Goal: Use online tool/utility: Utilize a website feature to perform a specific function

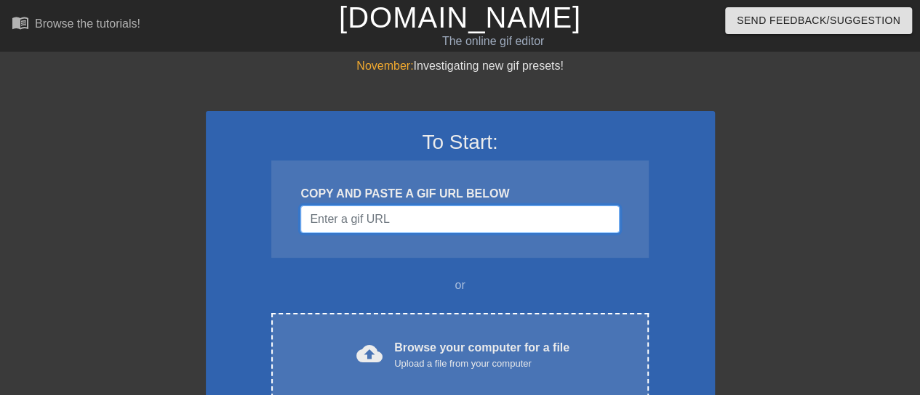
click at [408, 225] on input "Username" at bounding box center [459, 220] width 318 height 28
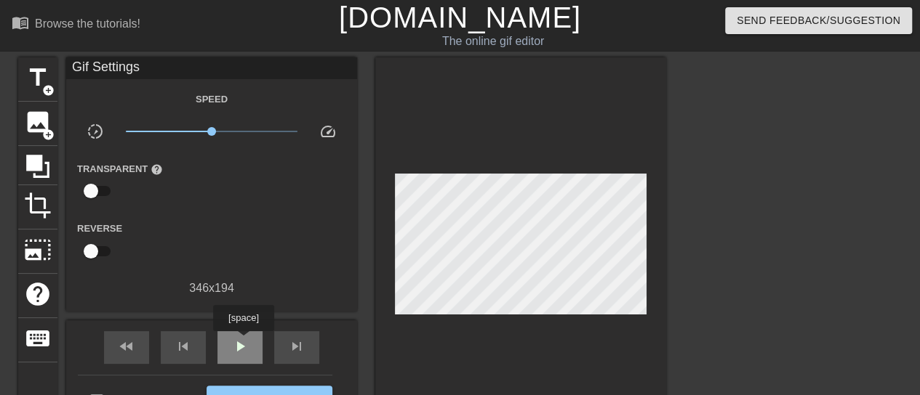
click at [242, 344] on span "play_arrow" at bounding box center [239, 346] width 17 height 17
click at [39, 80] on span "title" at bounding box center [38, 78] width 28 height 28
click at [27, 76] on span "title" at bounding box center [38, 78] width 28 height 28
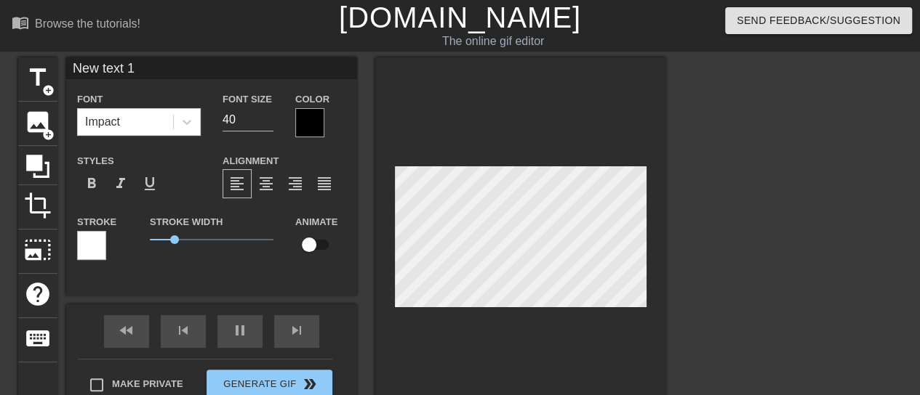
scroll to position [2, 3]
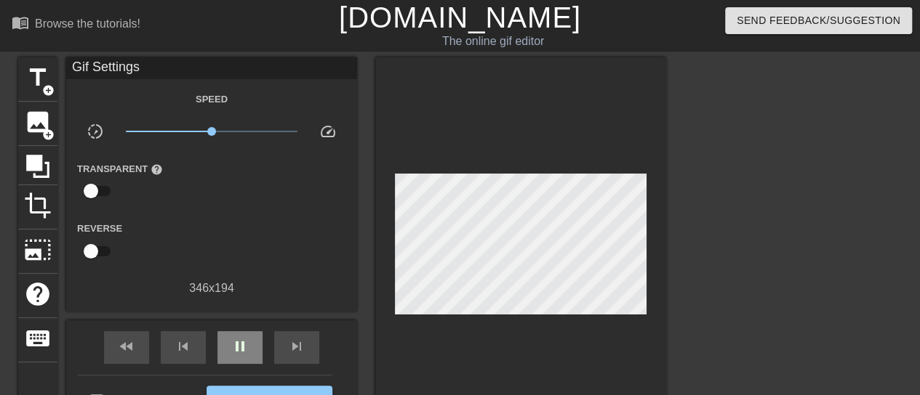
click at [240, 321] on div "fast_rewind skip_previous pause skip_next" at bounding box center [211, 348] width 237 height 55
click at [241, 340] on span "pause" at bounding box center [239, 346] width 17 height 17
click at [33, 76] on span "title" at bounding box center [38, 78] width 28 height 28
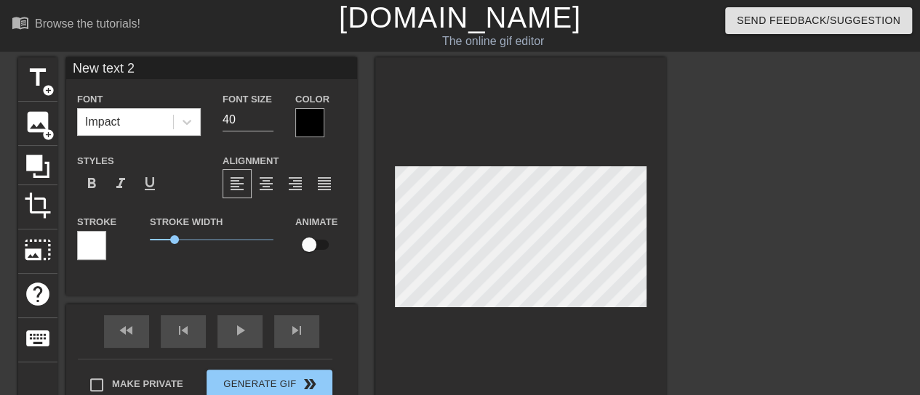
scroll to position [2, 4]
type input "New 2"
type textarea "New 2"
type input "New 2"
type textarea "New 2"
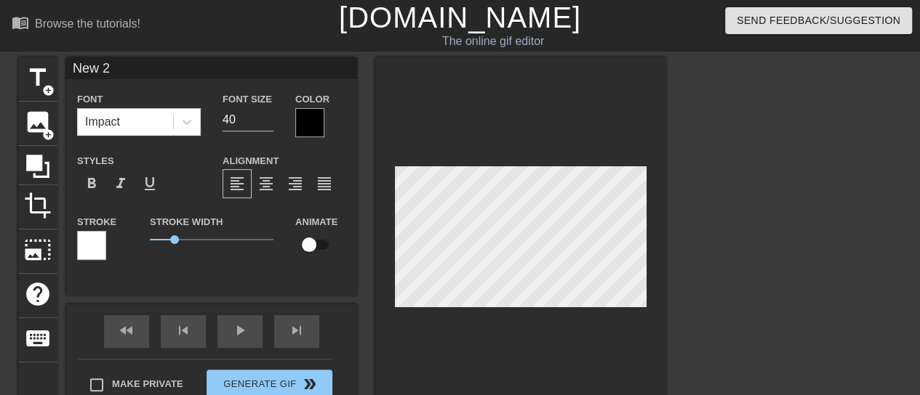
type input "Ne 2"
type textarea "Ne 2"
type input "N 2"
type textarea "N 2"
type input "2"
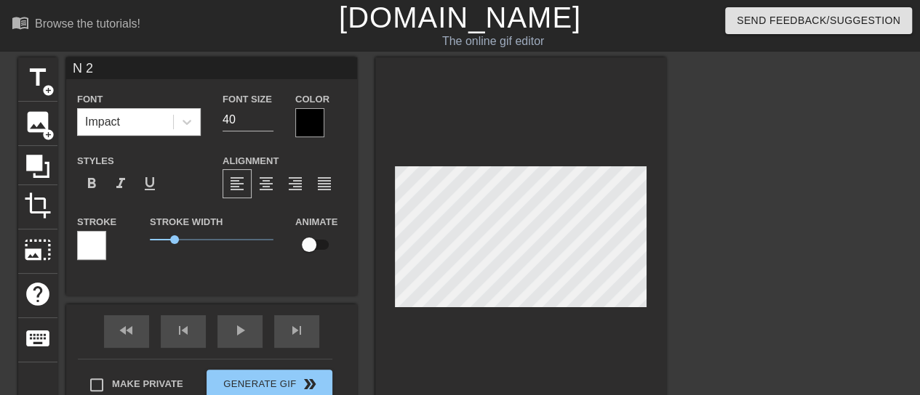
type textarea "2"
type input "2"
type textarea "2"
type input "B"
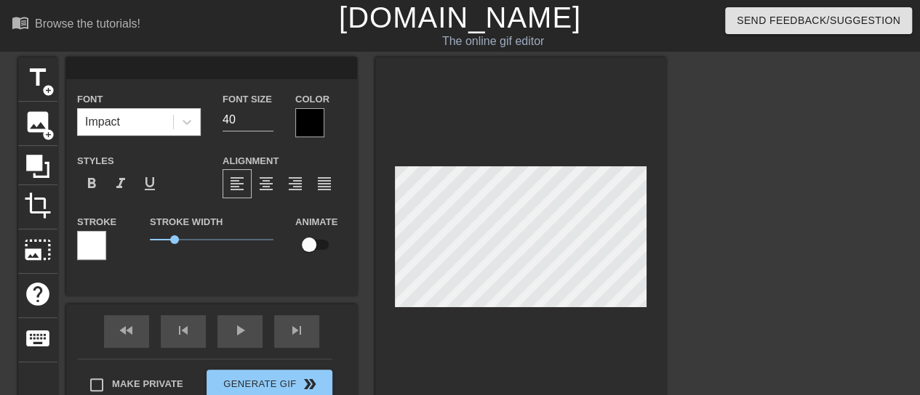
type textarea "B"
type input "Bu"
type textarea "Bu"
type input "Bul"
type textarea "Bul"
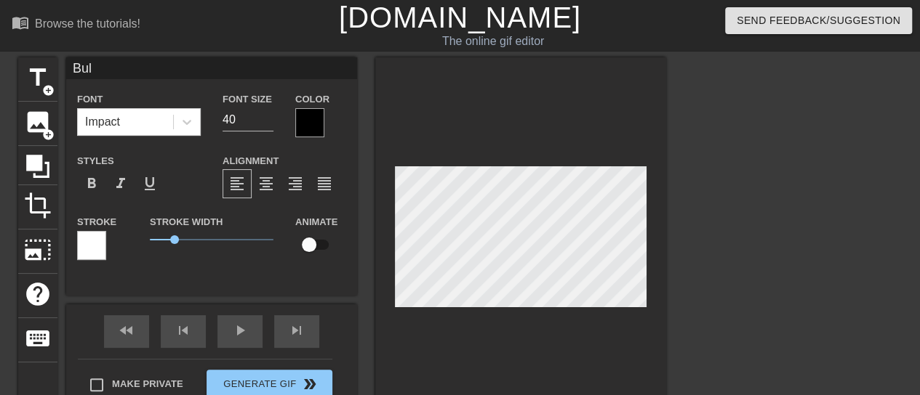
type input "Bull"
type textarea "Bull"
type input "BullN"
type textarea "BullN"
type input "BullNe"
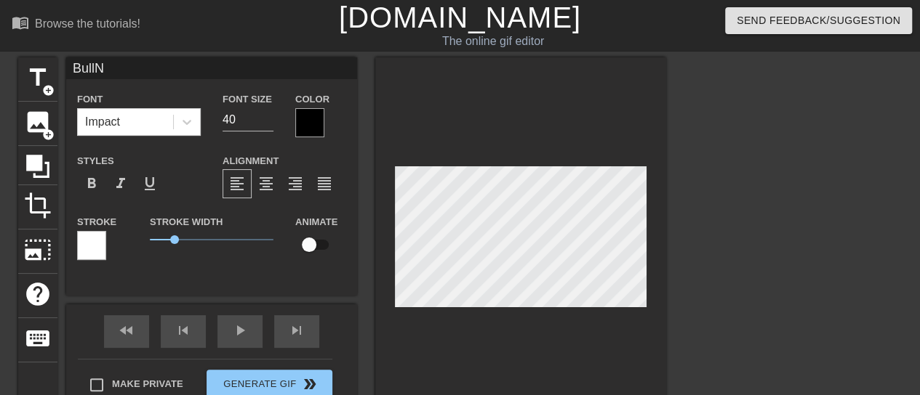
type textarea "BullNe"
type input "BullNex"
type textarea "BullNex"
type input "BullNext"
type textarea "BullNext"
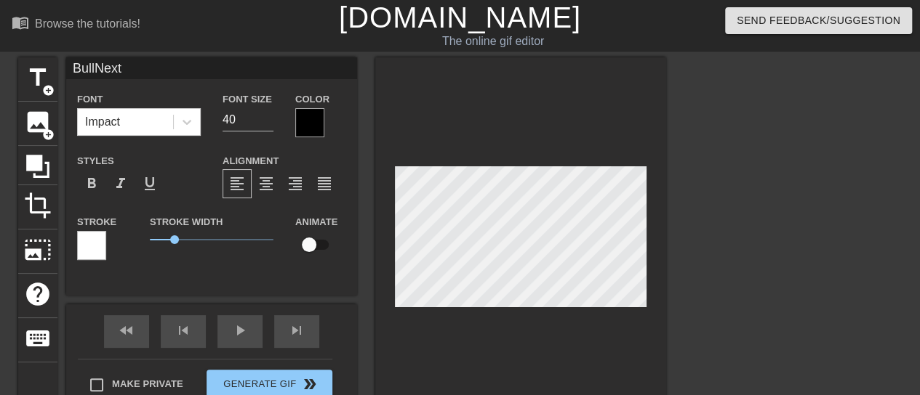
type input "BullNextD"
type textarea "BullNextD"
type input "BullNextDo"
type textarea "BullNextDo"
type input "BullNextDoo"
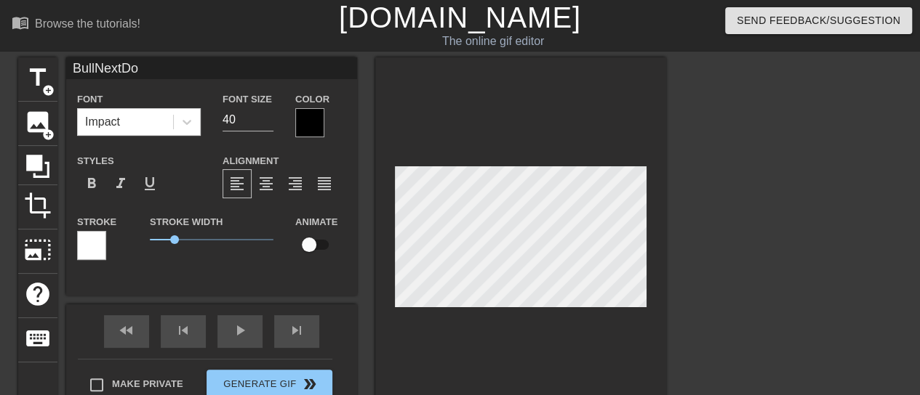
type textarea "BullNextDoo"
type input "BullNextDoor"
type textarea "BullNextDoor"
click at [183, 117] on icon at bounding box center [187, 122] width 15 height 15
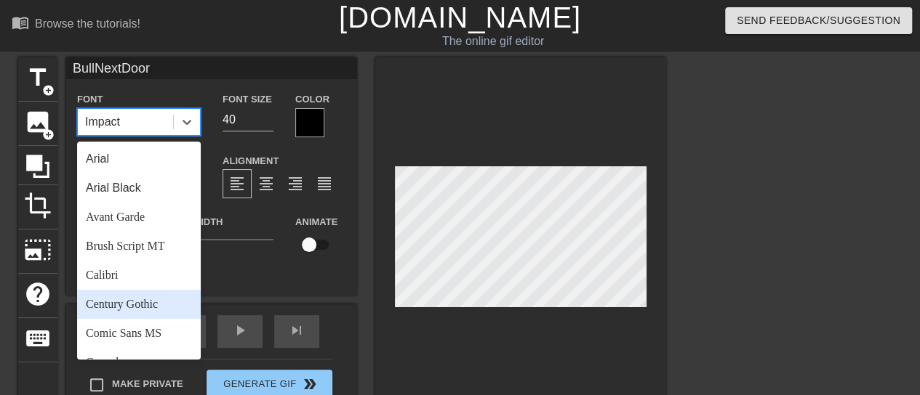
click at [137, 302] on div "Century Gothic" at bounding box center [139, 304] width 124 height 29
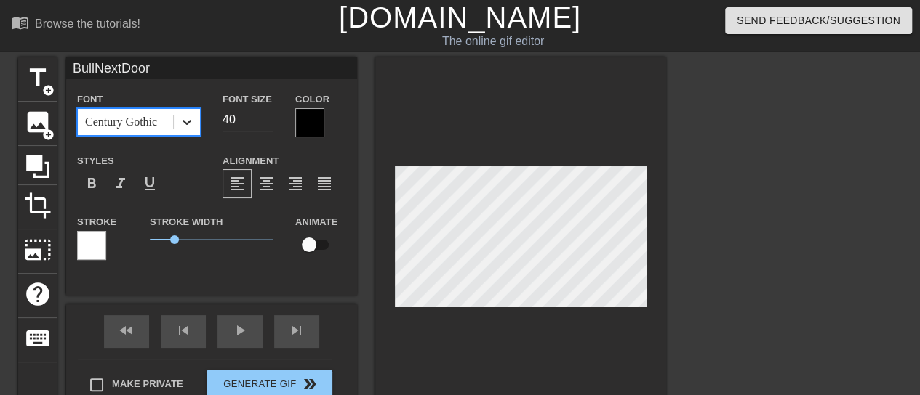
click at [185, 123] on icon at bounding box center [186, 122] width 9 height 5
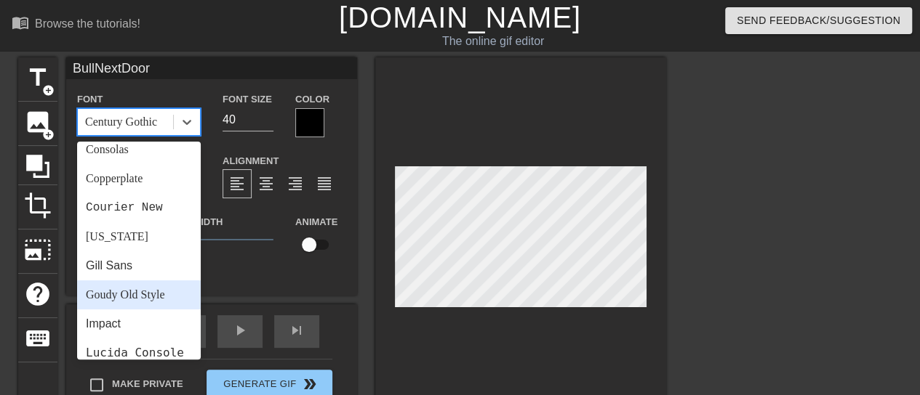
scroll to position [291, 0]
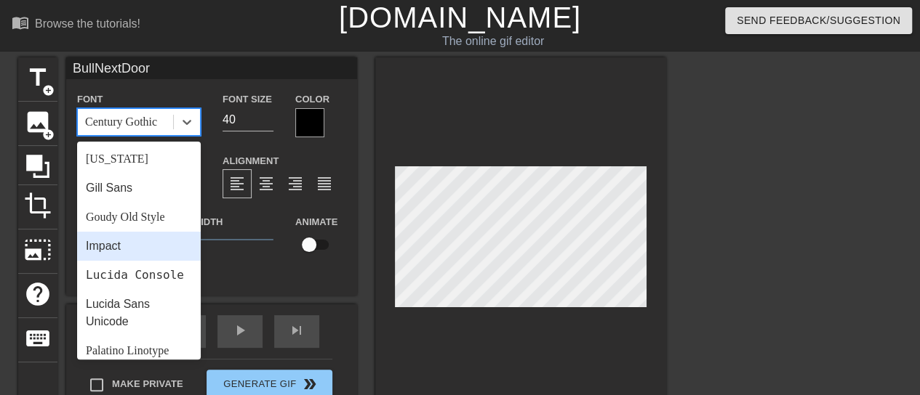
click at [138, 248] on div "Impact" at bounding box center [139, 246] width 124 height 29
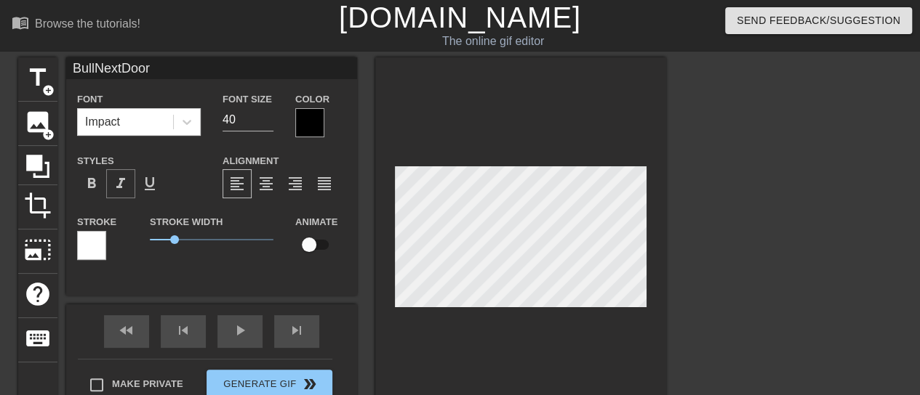
click at [121, 178] on span "format_italic" at bounding box center [120, 183] width 17 height 17
click at [236, 126] on input "40" at bounding box center [247, 119] width 51 height 23
click at [269, 120] on input "39" at bounding box center [247, 119] width 51 height 23
click at [268, 124] on input "38" at bounding box center [247, 119] width 51 height 23
click at [268, 124] on input "29" at bounding box center [247, 119] width 51 height 23
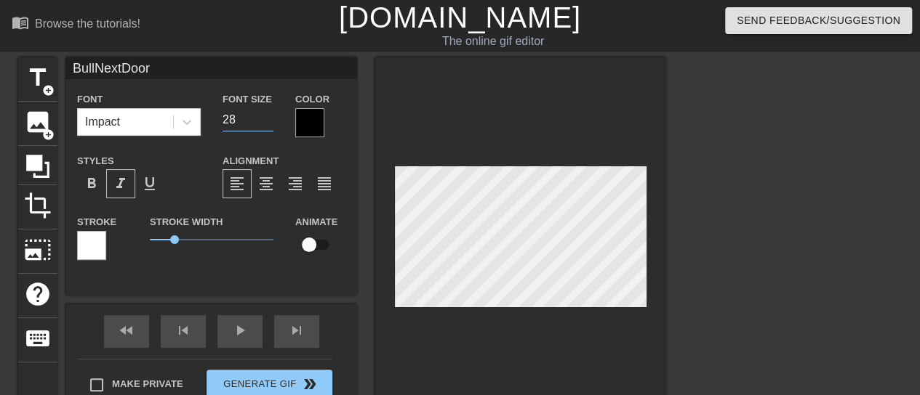
click at [268, 124] on input "28" at bounding box center [247, 119] width 51 height 23
click at [268, 124] on input "27" at bounding box center [247, 119] width 51 height 23
click at [268, 124] on input "26" at bounding box center [247, 119] width 51 height 23
type input "25"
click at [268, 124] on input "25" at bounding box center [247, 119] width 51 height 23
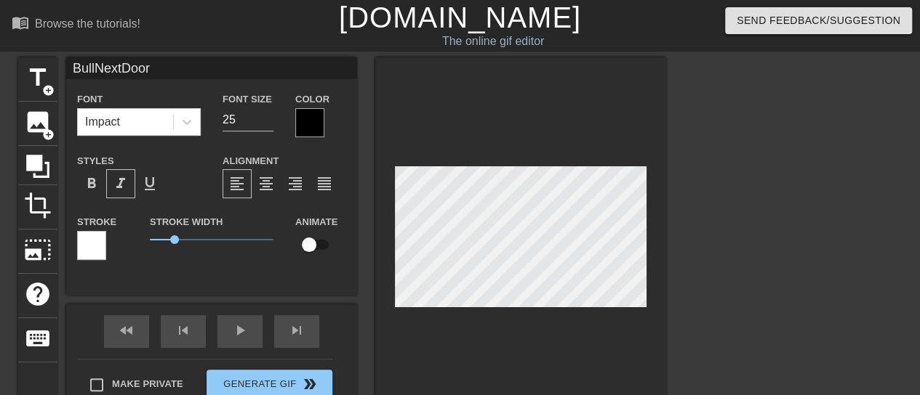
click at [313, 119] on div at bounding box center [309, 122] width 29 height 29
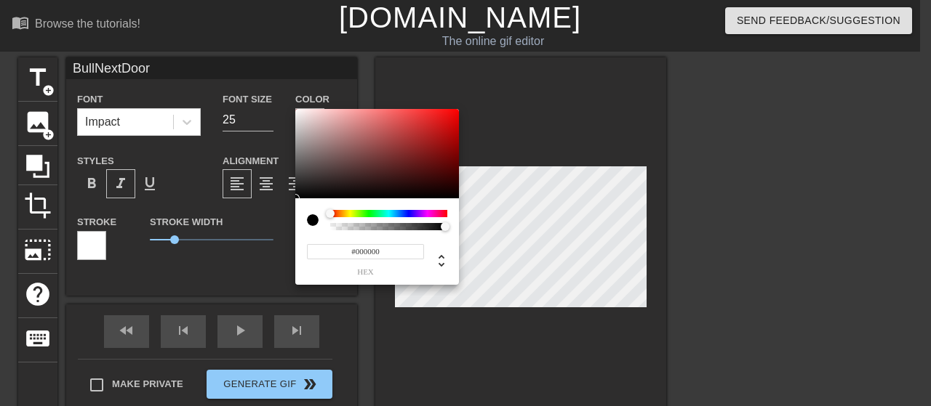
type input "#ED0707"
click at [454, 115] on div at bounding box center [377, 154] width 164 height 90
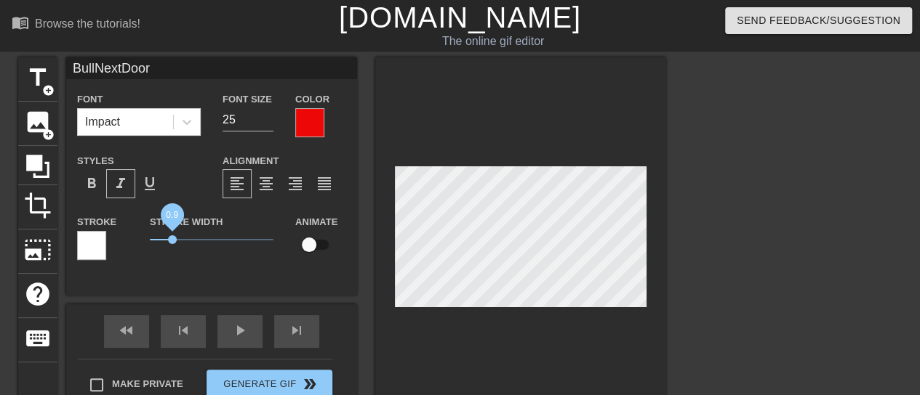
click at [172, 239] on span "0.9" at bounding box center [172, 240] width 9 height 9
click at [310, 245] on input "checkbox" at bounding box center [309, 245] width 83 height 28
click at [318, 248] on input "checkbox" at bounding box center [322, 245] width 83 height 28
checkbox input "false"
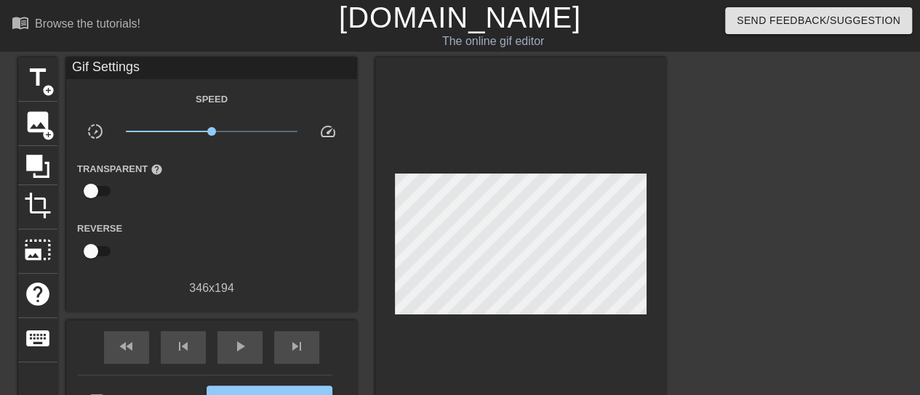
click at [377, 254] on div at bounding box center [520, 248] width 291 height 382
click at [245, 339] on span "play_arrow" at bounding box center [239, 346] width 17 height 17
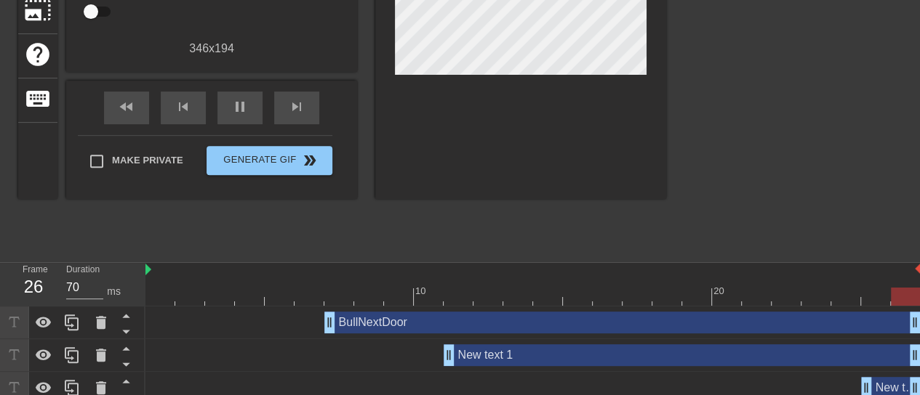
scroll to position [252, 0]
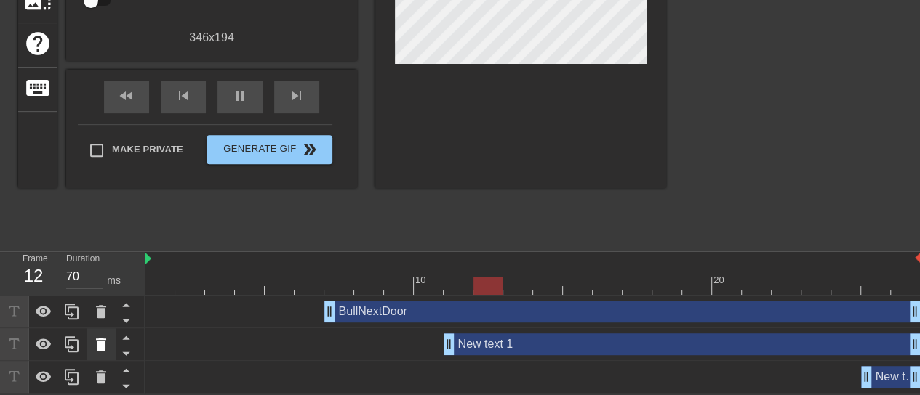
drag, startPoint x: 470, startPoint y: 341, endPoint x: 102, endPoint y: 345, distance: 368.6
click at [102, 345] on icon at bounding box center [101, 344] width 10 height 13
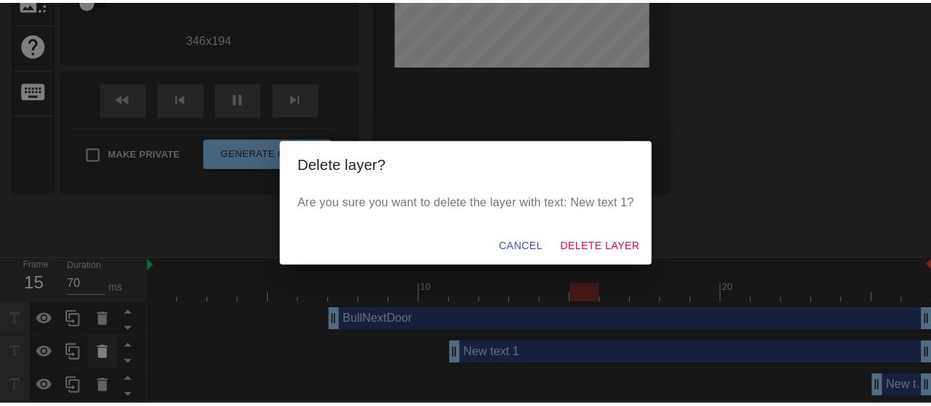
scroll to position [241, 0]
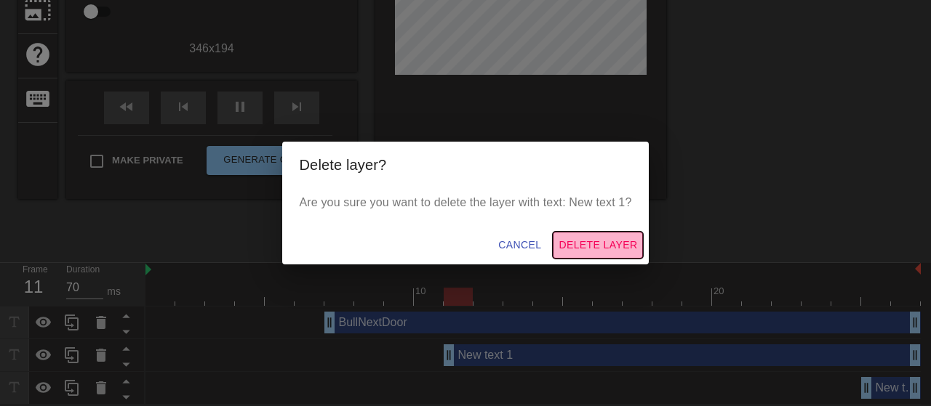
click at [576, 242] on span "Delete Layer" at bounding box center [597, 245] width 79 height 18
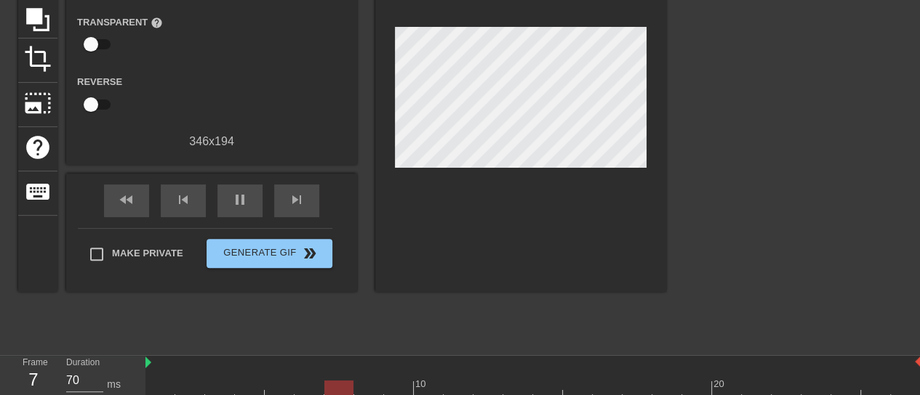
scroll to position [220, 0]
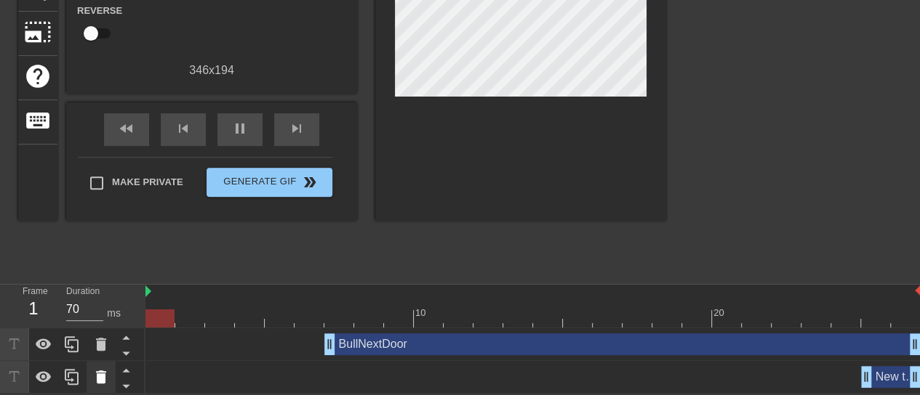
click at [100, 378] on icon at bounding box center [101, 377] width 10 height 13
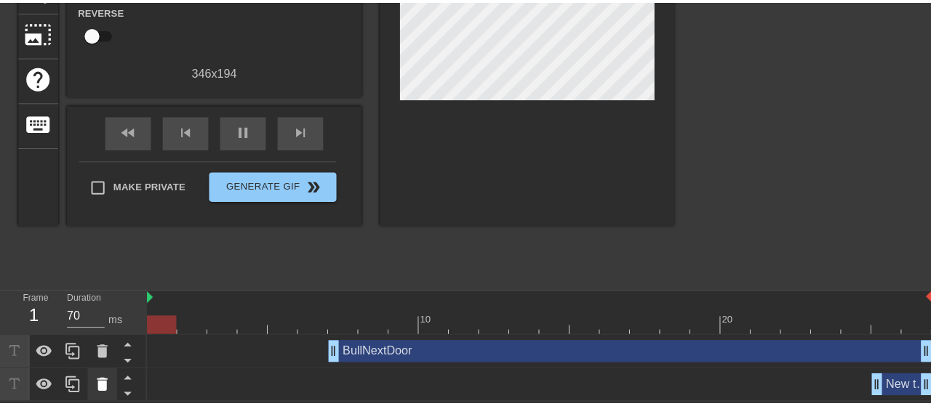
scroll to position [208, 0]
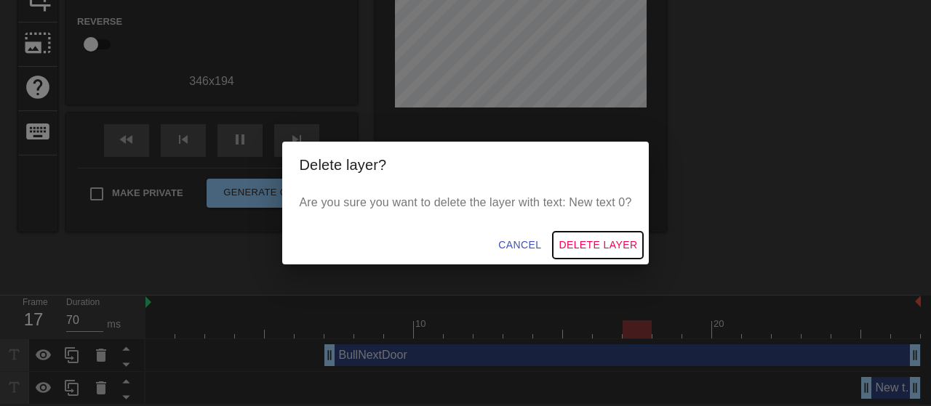
click at [592, 246] on span "Delete Layer" at bounding box center [597, 245] width 79 height 18
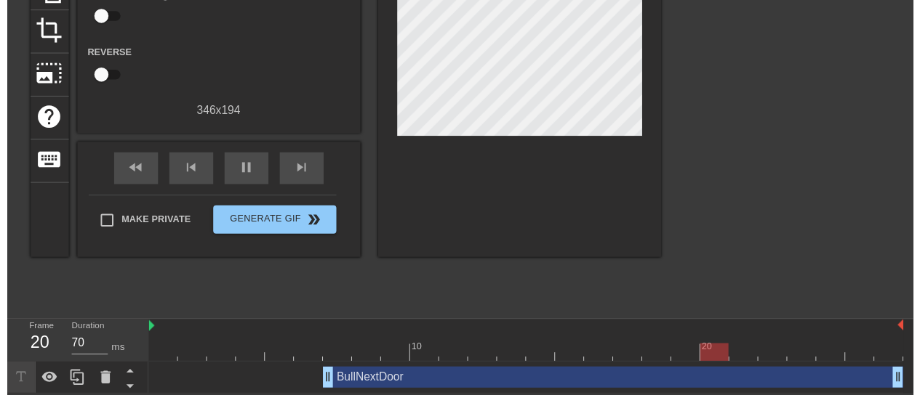
scroll to position [187, 0]
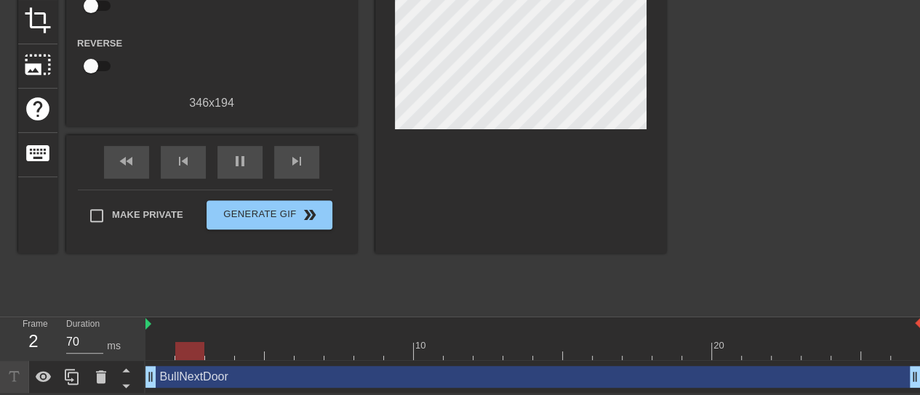
drag, startPoint x: 330, startPoint y: 374, endPoint x: 150, endPoint y: 375, distance: 179.6
click at [720, 228] on div at bounding box center [792, 90] width 218 height 436
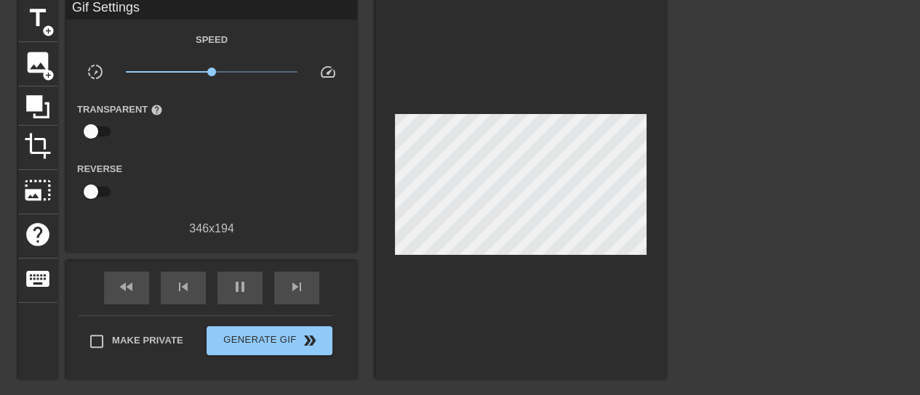
scroll to position [73, 0]
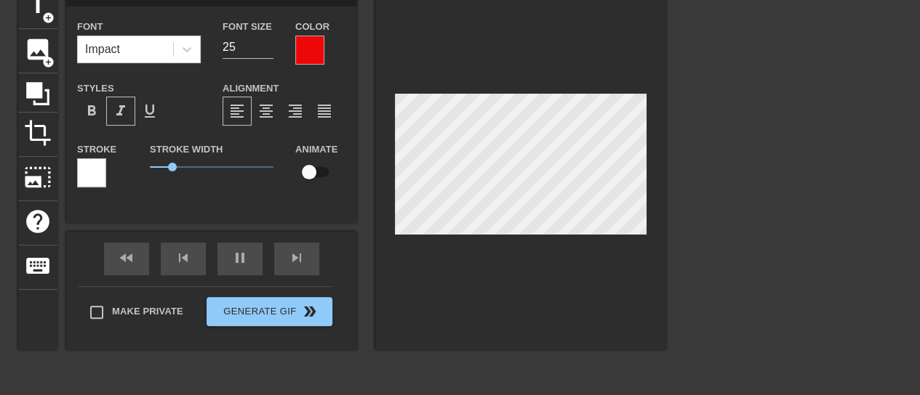
click at [683, 200] on div at bounding box center [792, 203] width 218 height 436
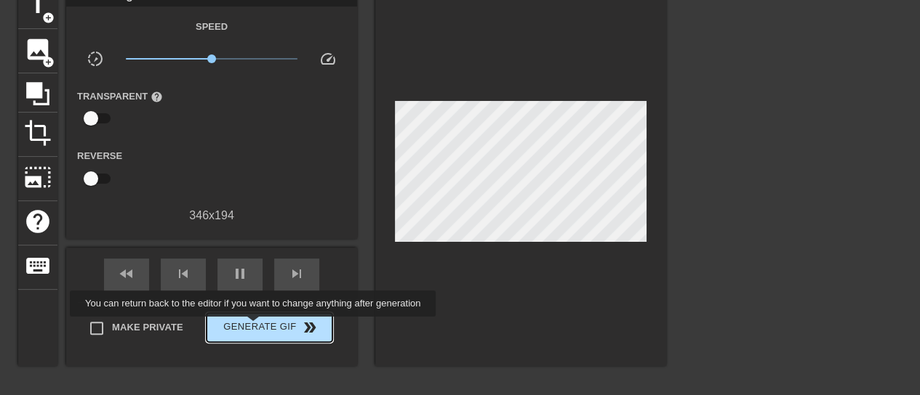
click at [254, 327] on span "Generate Gif double_arrow" at bounding box center [269, 327] width 114 height 17
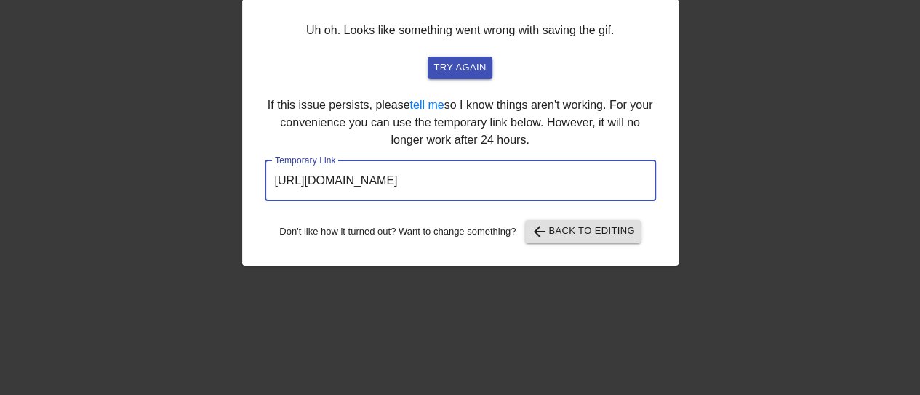
click at [467, 179] on input "[URL][DOMAIN_NAME]" at bounding box center [460, 181] width 391 height 41
click at [760, 81] on div at bounding box center [805, 203] width 218 height 436
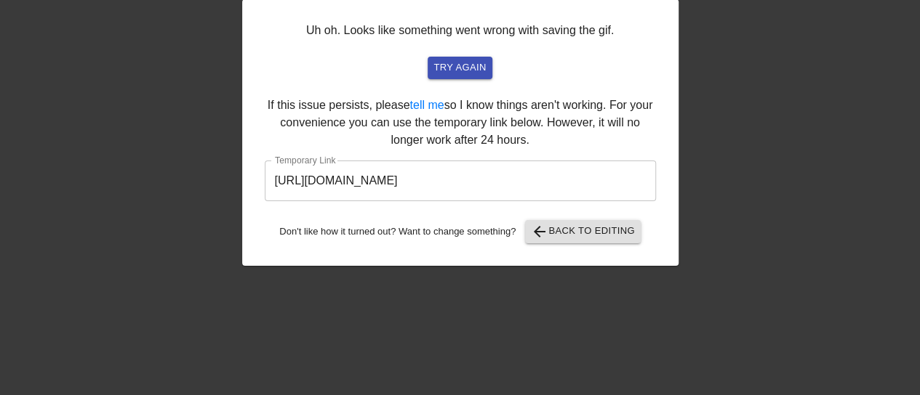
click at [476, 180] on input "[URL][DOMAIN_NAME]" at bounding box center [460, 181] width 391 height 41
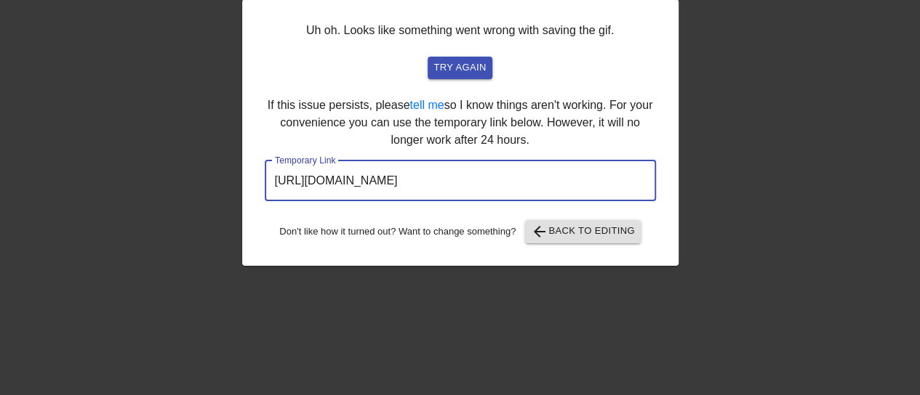
click at [476, 180] on input "[URL][DOMAIN_NAME]" at bounding box center [460, 181] width 391 height 41
